Goal: Information Seeking & Learning: Learn about a topic

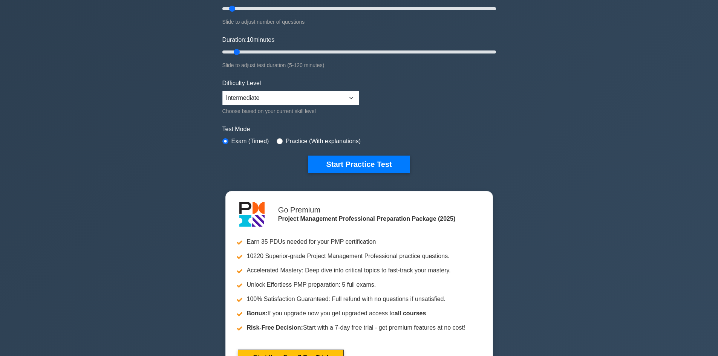
scroll to position [151, 0]
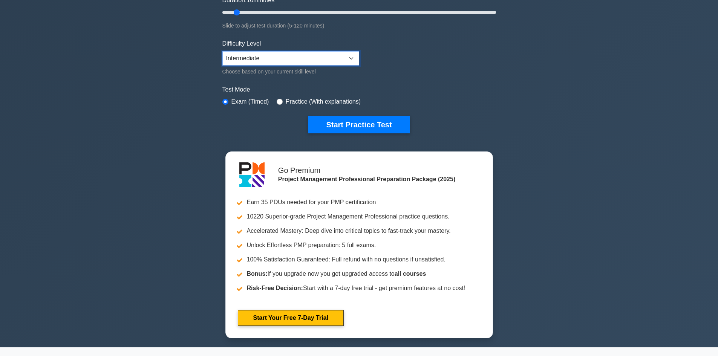
click at [261, 61] on select "Beginner Intermediate Expert" at bounding box center [291, 58] width 137 height 14
select select "expert"
click at [223, 51] on select "Beginner Intermediate Expert" at bounding box center [291, 58] width 137 height 14
drag, startPoint x: 366, startPoint y: 121, endPoint x: 380, endPoint y: 122, distance: 14.4
click at [366, 122] on button "Start Practice Test" at bounding box center [359, 124] width 102 height 17
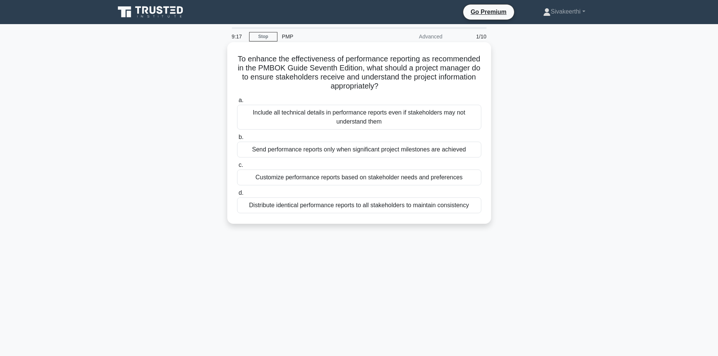
click at [325, 205] on div "Distribute identical performance reports to all stakeholders to maintain consis…" at bounding box center [359, 206] width 244 height 16
click at [237, 196] on input "d. Distribute identical performance reports to all stakeholders to maintain con…" at bounding box center [237, 193] width 0 height 5
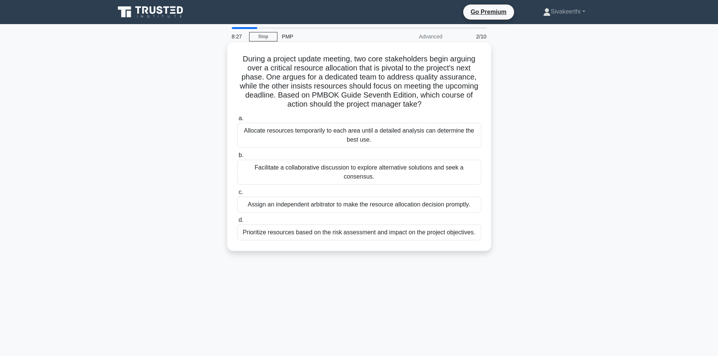
click at [315, 170] on div "Facilitate a collaborative discussion to explore alternative solutions and seek…" at bounding box center [359, 172] width 244 height 25
click at [237, 158] on input "b. Facilitate a collaborative discussion to explore alternative solutions and s…" at bounding box center [237, 155] width 0 height 5
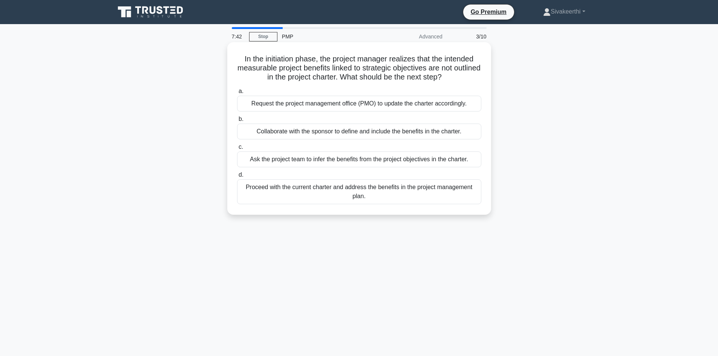
click at [334, 132] on div "Collaborate with the sponsor to define and include the benefits in the charter." at bounding box center [359, 132] width 244 height 16
click at [237, 122] on input "b. Collaborate with the sponsor to define and include the benefits in the chart…" at bounding box center [237, 119] width 0 height 5
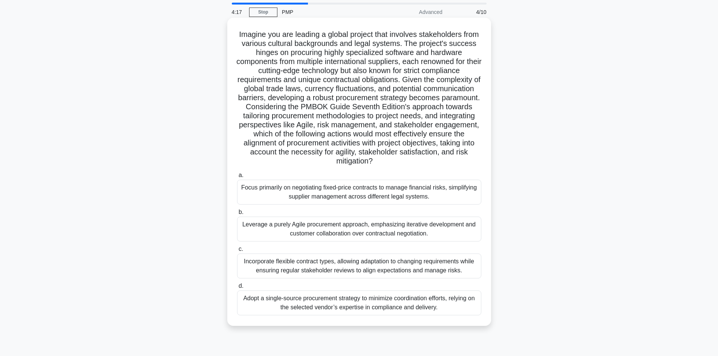
scroll to position [38, 0]
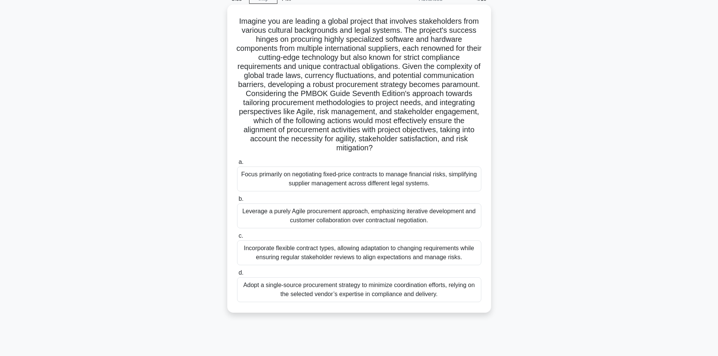
click at [371, 223] on div "Leverage a purely Agile procurement approach, emphasizing iterative development…" at bounding box center [359, 216] width 244 height 25
click at [237, 202] on input "b. Leverage a purely Agile procurement approach, emphasizing iterative developm…" at bounding box center [237, 199] width 0 height 5
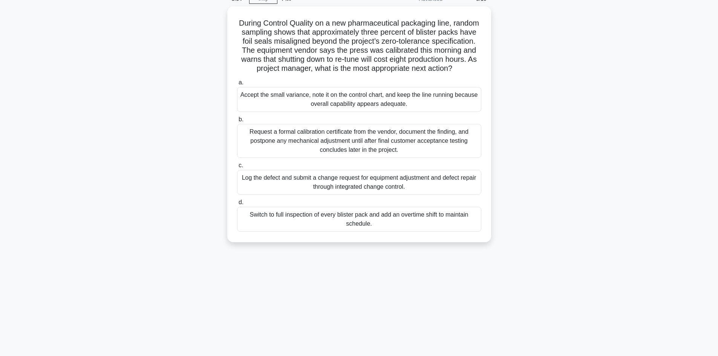
scroll to position [0, 0]
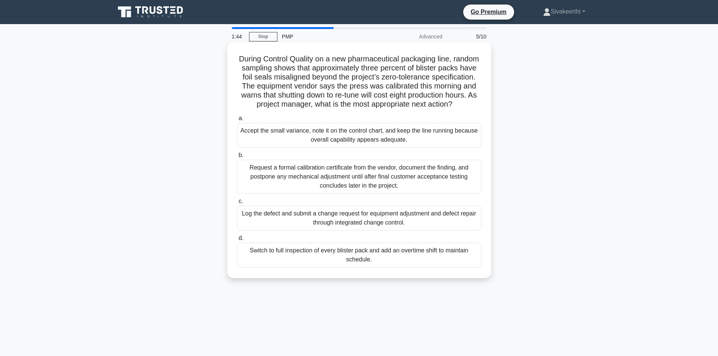
click at [337, 231] on div "Log the defect and submit a change request for equipment adjustment and defect …" at bounding box center [359, 218] width 244 height 25
click at [237, 204] on input "c. Log the defect and submit a change request for equipment adjustment and defe…" at bounding box center [237, 201] width 0 height 5
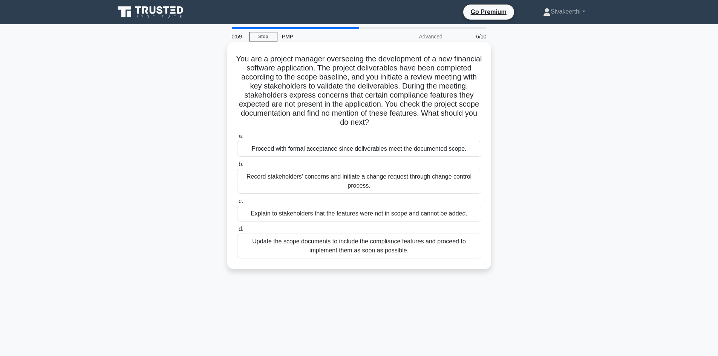
click at [302, 183] on div "Record stakeholders' concerns and initiate a change request through change cont…" at bounding box center [359, 181] width 244 height 25
click at [237, 167] on input "b. Record stakeholders' concerns and initiate a change request through change c…" at bounding box center [237, 164] width 0 height 5
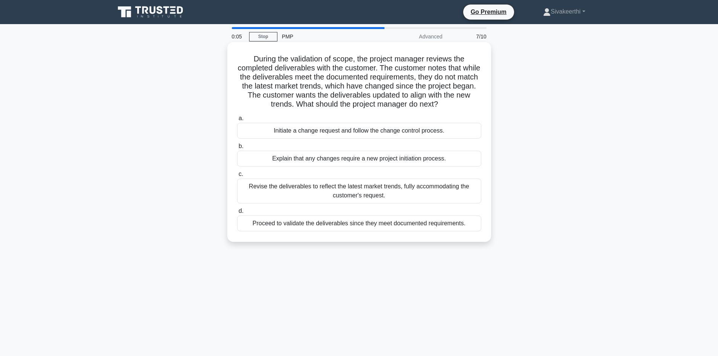
click at [309, 196] on div "Revise the deliverables to reflect the latest market trends, fully accommodatin…" at bounding box center [359, 191] width 244 height 25
click at [237, 177] on input "c. Revise the deliverables to reflect the latest market trends, fully accommoda…" at bounding box center [237, 174] width 0 height 5
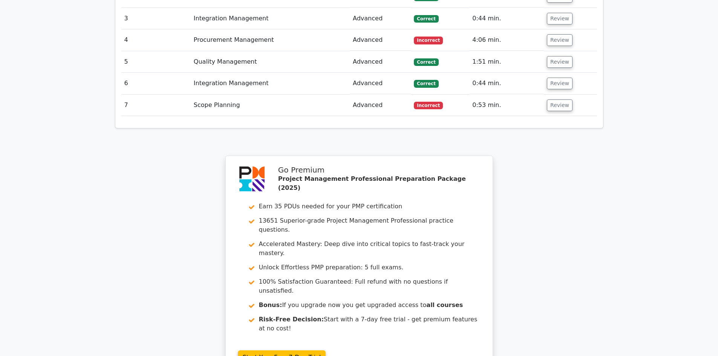
scroll to position [1131, 0]
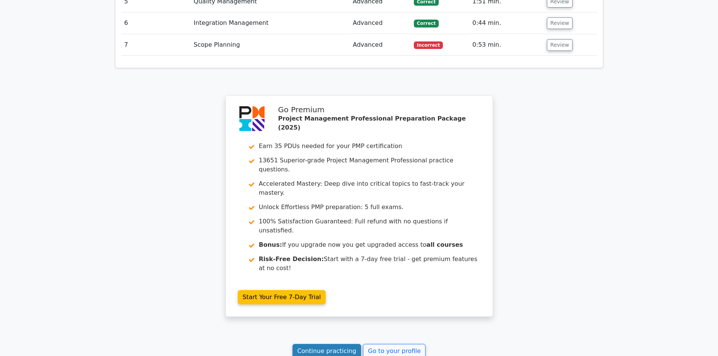
click at [326, 344] on link "Continue practicing" at bounding box center [327, 351] width 69 height 14
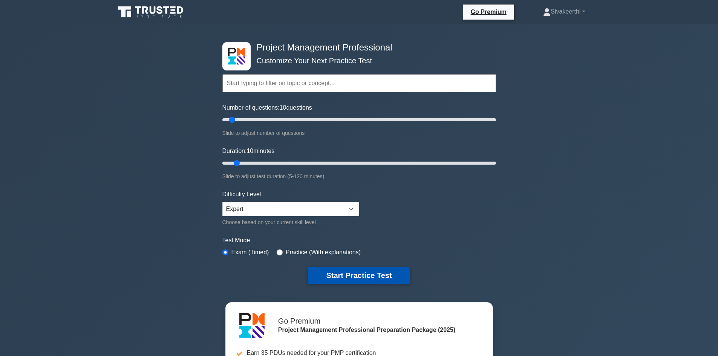
click at [334, 273] on button "Start Practice Test" at bounding box center [359, 275] width 102 height 17
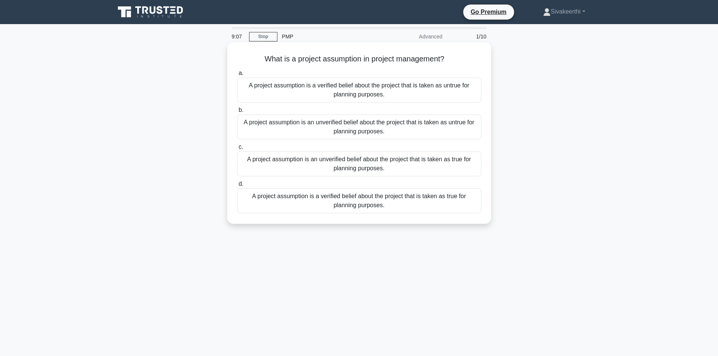
click at [339, 90] on div "A project assumption is a verified belief about the project that is taken as un…" at bounding box center [359, 90] width 244 height 25
click at [339, 91] on div "A project assumption is a verified belief about the project that is taken as un…" at bounding box center [359, 90] width 244 height 25
click at [237, 76] on input "a. A project assumption is a verified belief about the project that is taken as…" at bounding box center [237, 73] width 0 height 5
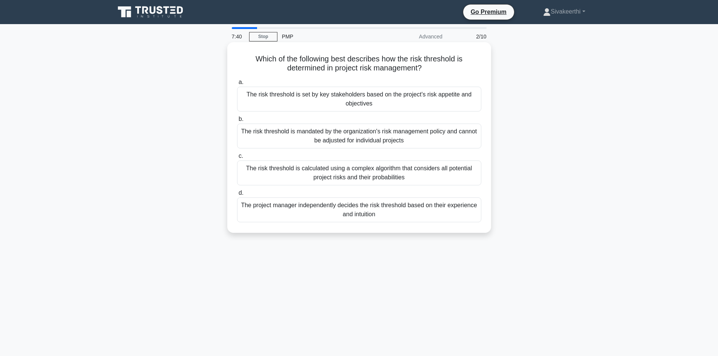
click at [366, 178] on div "The risk threshold is calculated using a complex algorithm that considers all p…" at bounding box center [359, 173] width 244 height 25
click at [237, 159] on input "c. The risk threshold is calculated using a complex algorithm that considers al…" at bounding box center [237, 156] width 0 height 5
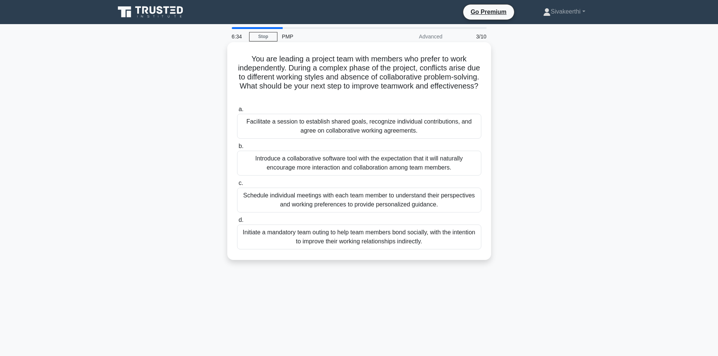
click at [338, 130] on div "Facilitate a session to establish shared goals, recognize individual contributi…" at bounding box center [359, 126] width 244 height 25
click at [237, 112] on input "a. Facilitate a session to establish shared goals, recognize individual contrib…" at bounding box center [237, 109] width 0 height 5
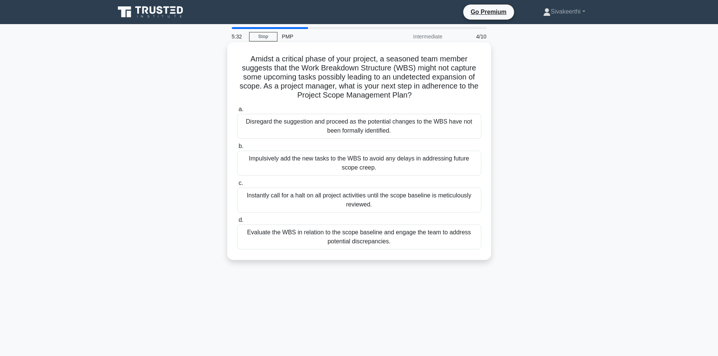
click at [348, 245] on div "Evaluate the WBS in relation to the scope baseline and engage the team to addre…" at bounding box center [359, 237] width 244 height 25
click at [237, 223] on input "d. Evaluate the WBS in relation to the scope baseline and engage the team to ad…" at bounding box center [237, 220] width 0 height 5
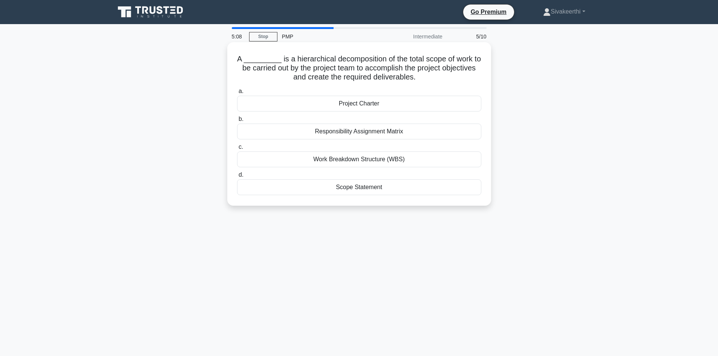
click at [319, 161] on div "Work Breakdown Structure (WBS)" at bounding box center [359, 160] width 244 height 16
click at [237, 150] on input "c. Work Breakdown Structure (WBS)" at bounding box center [237, 147] width 0 height 5
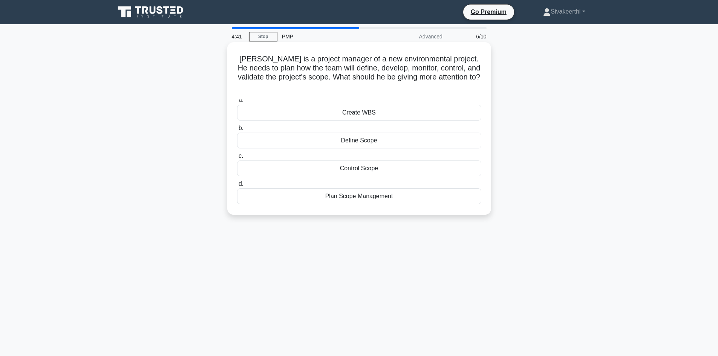
click at [335, 107] on div "Create WBS" at bounding box center [359, 113] width 244 height 16
click at [237, 103] on input "a. Create WBS" at bounding box center [237, 100] width 0 height 5
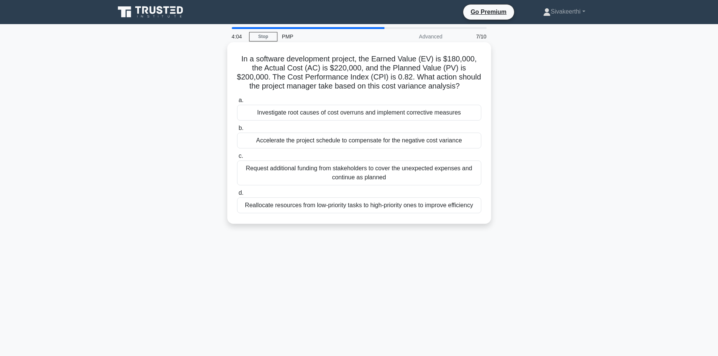
click at [299, 117] on div "Investigate root causes of cost overruns and implement corrective measures" at bounding box center [359, 113] width 244 height 16
click at [237, 103] on input "a. Investigate root causes of cost overruns and implement corrective measures" at bounding box center [237, 100] width 0 height 5
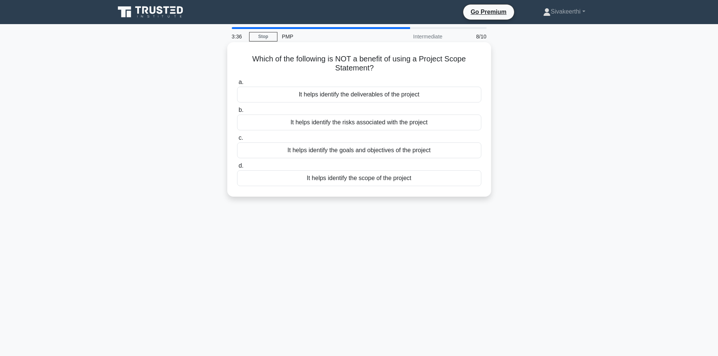
click at [370, 149] on div "It helps identify the goals and objectives of the project" at bounding box center [359, 151] width 244 height 16
click at [237, 141] on input "c. It helps identify the goals and objectives of the project" at bounding box center [237, 138] width 0 height 5
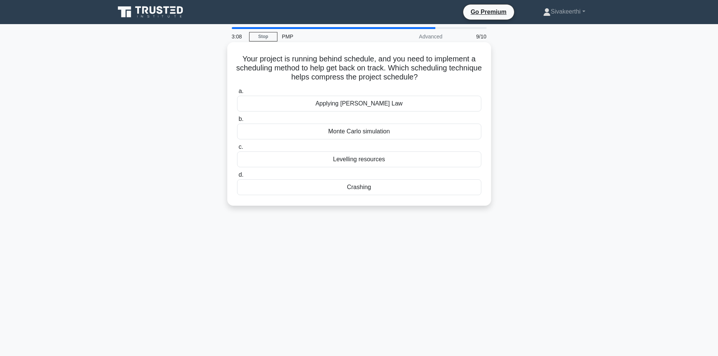
click at [374, 131] on div "Monte Carlo simulation" at bounding box center [359, 132] width 244 height 16
click at [237, 122] on input "b. Monte Carlo simulation" at bounding box center [237, 119] width 0 height 5
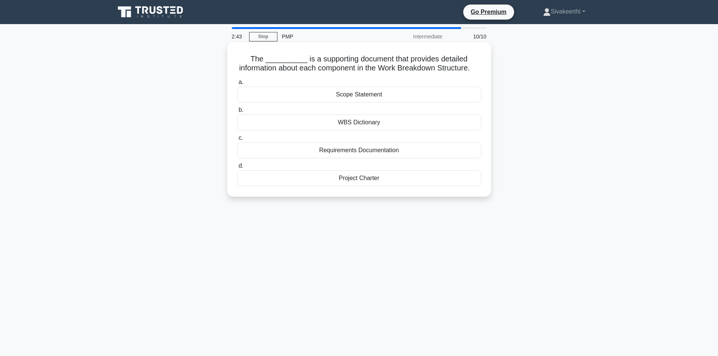
click at [393, 158] on div "Requirements Documentation" at bounding box center [359, 151] width 244 height 16
click at [237, 141] on input "c. Requirements Documentation" at bounding box center [237, 138] width 0 height 5
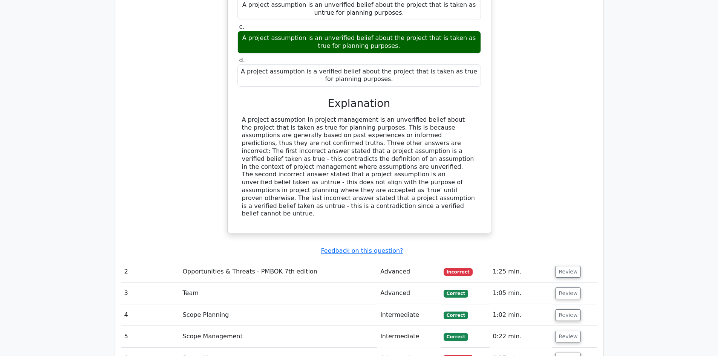
scroll to position [754, 0]
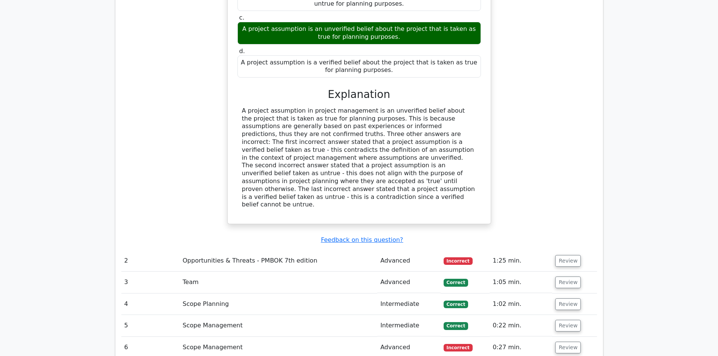
click at [247, 250] on td "Opportunities & Threats - PMBOK 7th edition" at bounding box center [279, 260] width 198 height 21
click at [567, 255] on button "Review" at bounding box center [569, 261] width 26 height 12
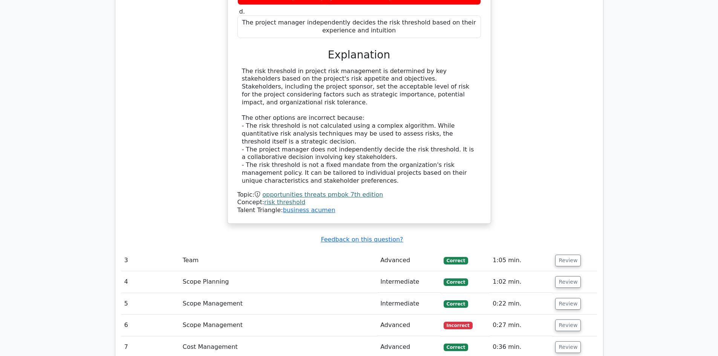
scroll to position [1169, 0]
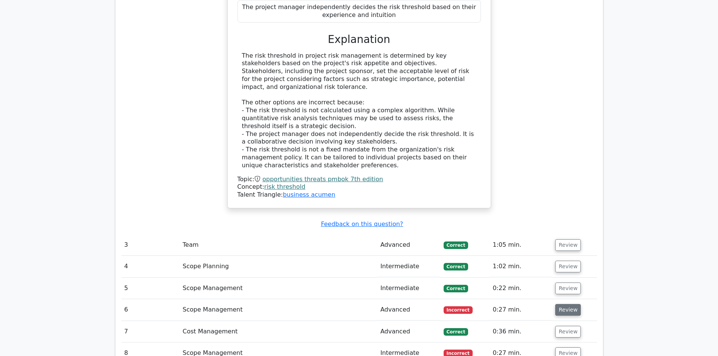
click at [575, 304] on button "Review" at bounding box center [569, 310] width 26 height 12
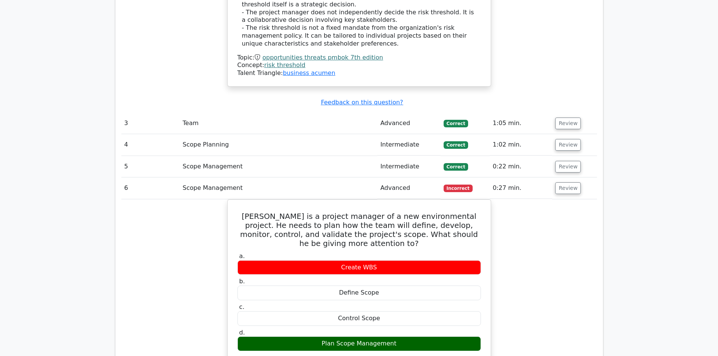
scroll to position [1282, 0]
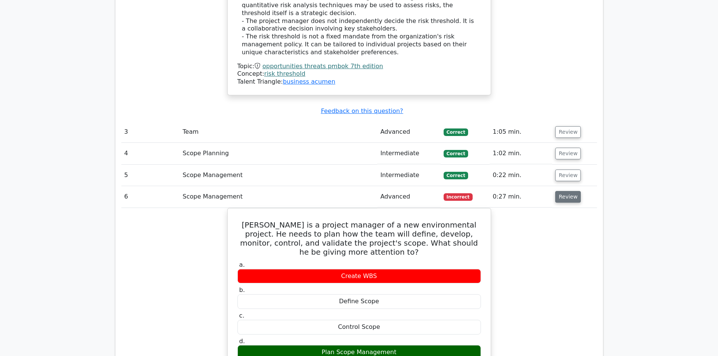
click at [573, 191] on button "Review" at bounding box center [569, 197] width 26 height 12
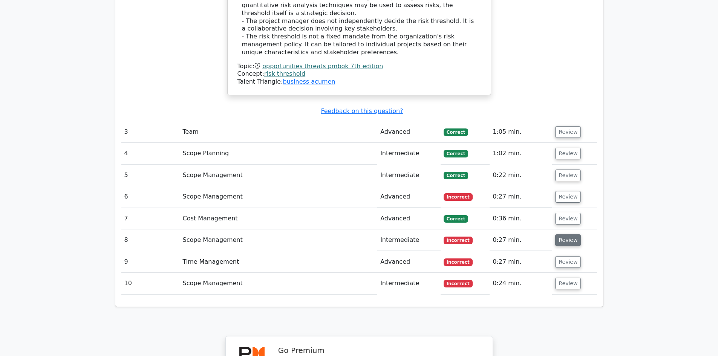
click at [572, 235] on button "Review" at bounding box center [569, 241] width 26 height 12
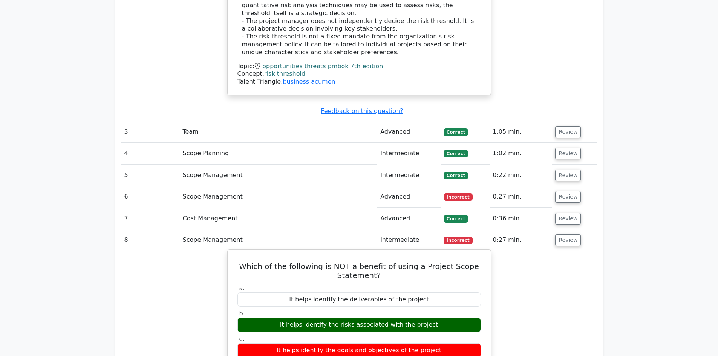
scroll to position [1320, 0]
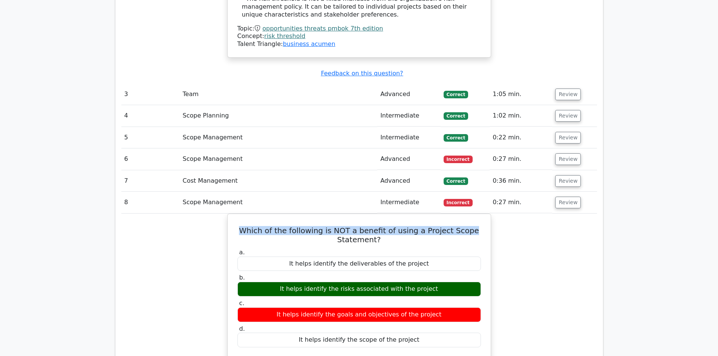
click at [563, 197] on button "Review" at bounding box center [569, 203] width 26 height 12
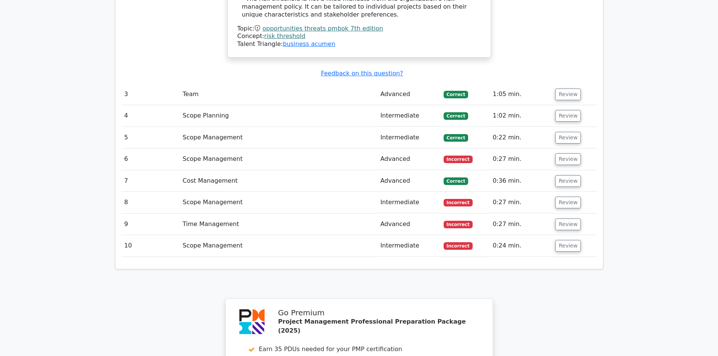
click at [570, 214] on td "Review" at bounding box center [574, 224] width 45 height 21
click at [578, 214] on td "Review" at bounding box center [574, 224] width 45 height 21
click at [573, 219] on button "Review" at bounding box center [569, 225] width 26 height 12
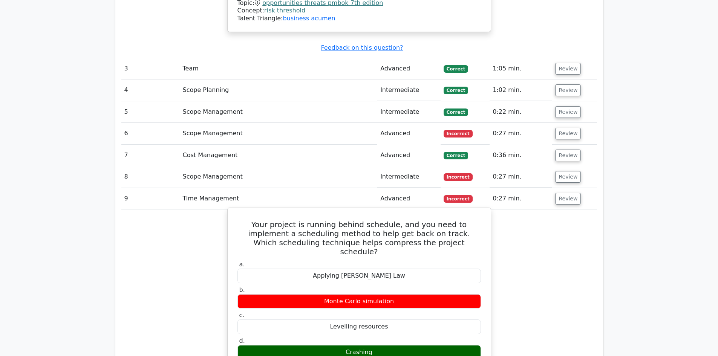
scroll to position [1358, 0]
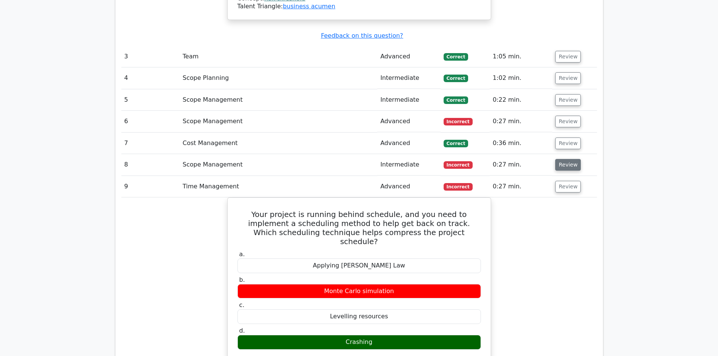
click at [566, 159] on button "Review" at bounding box center [569, 165] width 26 height 12
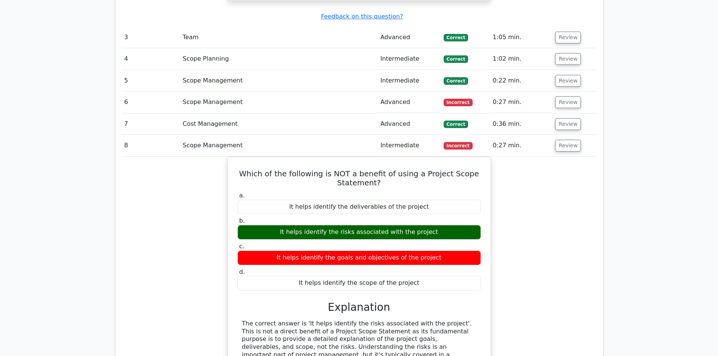
scroll to position [1395, 0]
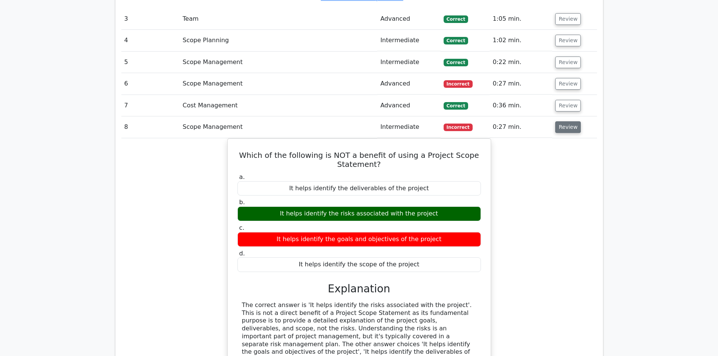
click at [565, 121] on button "Review" at bounding box center [569, 127] width 26 height 12
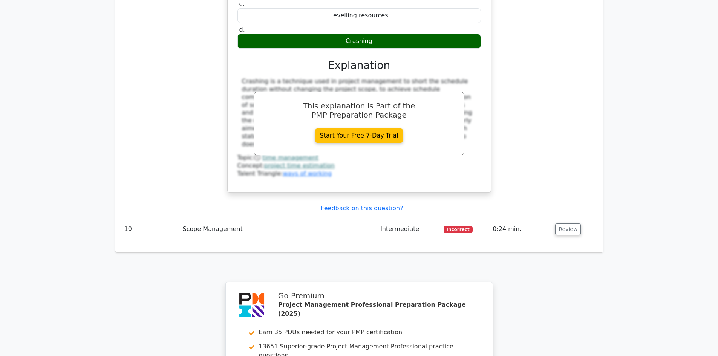
scroll to position [1659, 0]
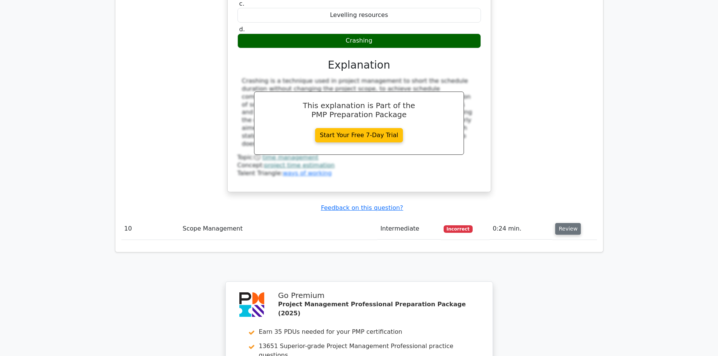
click at [567, 223] on button "Review" at bounding box center [569, 229] width 26 height 12
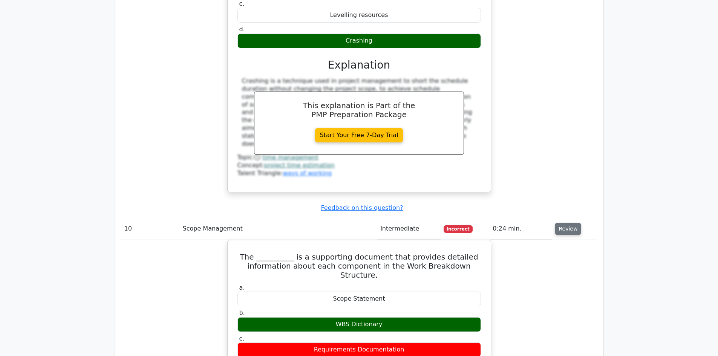
click at [568, 218] on td "Review" at bounding box center [574, 228] width 45 height 21
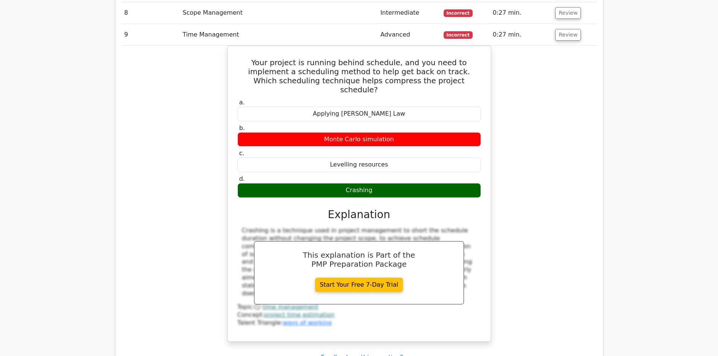
scroll to position [1471, 0]
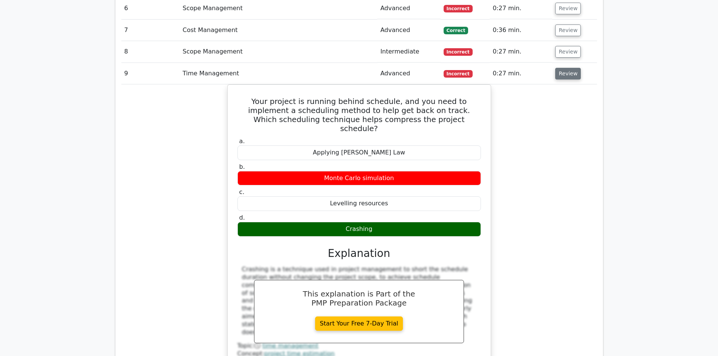
click at [571, 68] on button "Review" at bounding box center [569, 74] width 26 height 12
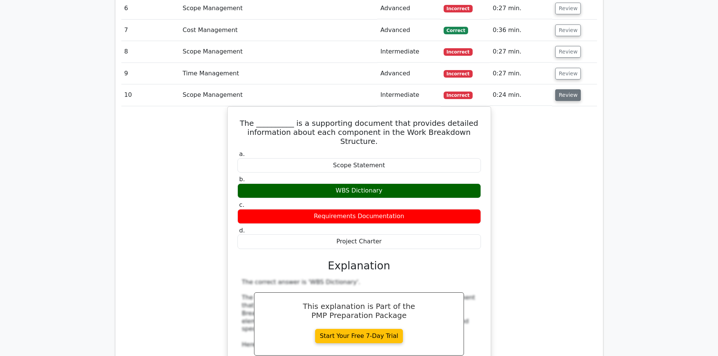
click at [569, 89] on button "Review" at bounding box center [569, 95] width 26 height 12
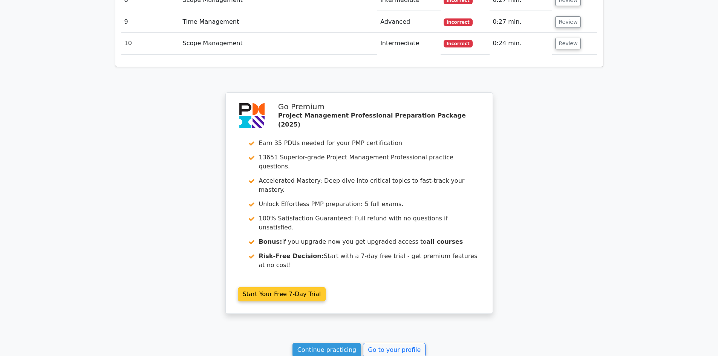
scroll to position [1542, 0]
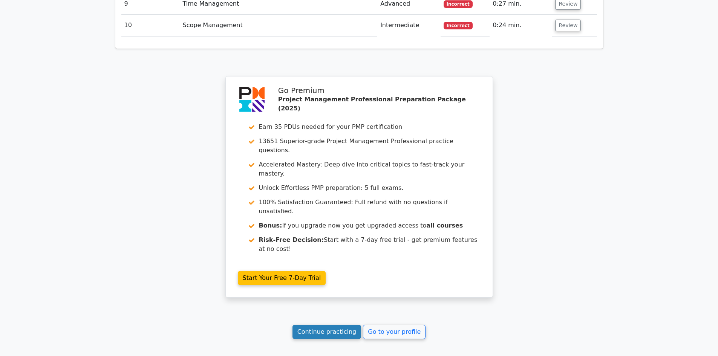
click at [324, 325] on link "Continue practicing" at bounding box center [327, 332] width 69 height 14
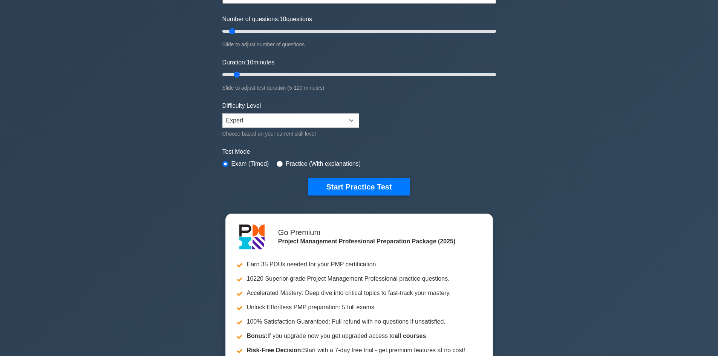
scroll to position [38, 0]
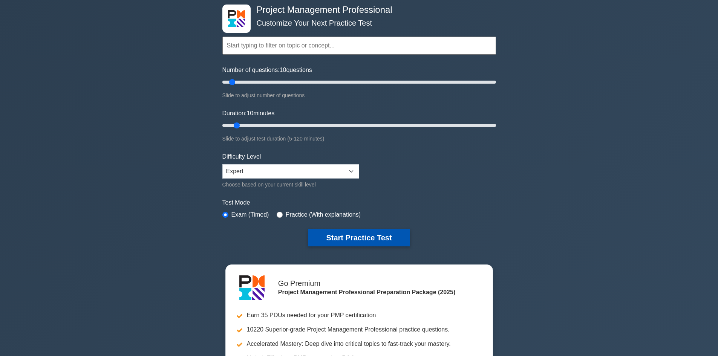
click at [341, 229] on form "Topics Scope Management Time Management Cost Management Quality Management Risk…" at bounding box center [360, 130] width 274 height 233
click at [346, 239] on button "Start Practice Test" at bounding box center [359, 237] width 102 height 17
